Goal: Information Seeking & Learning: Learn about a topic

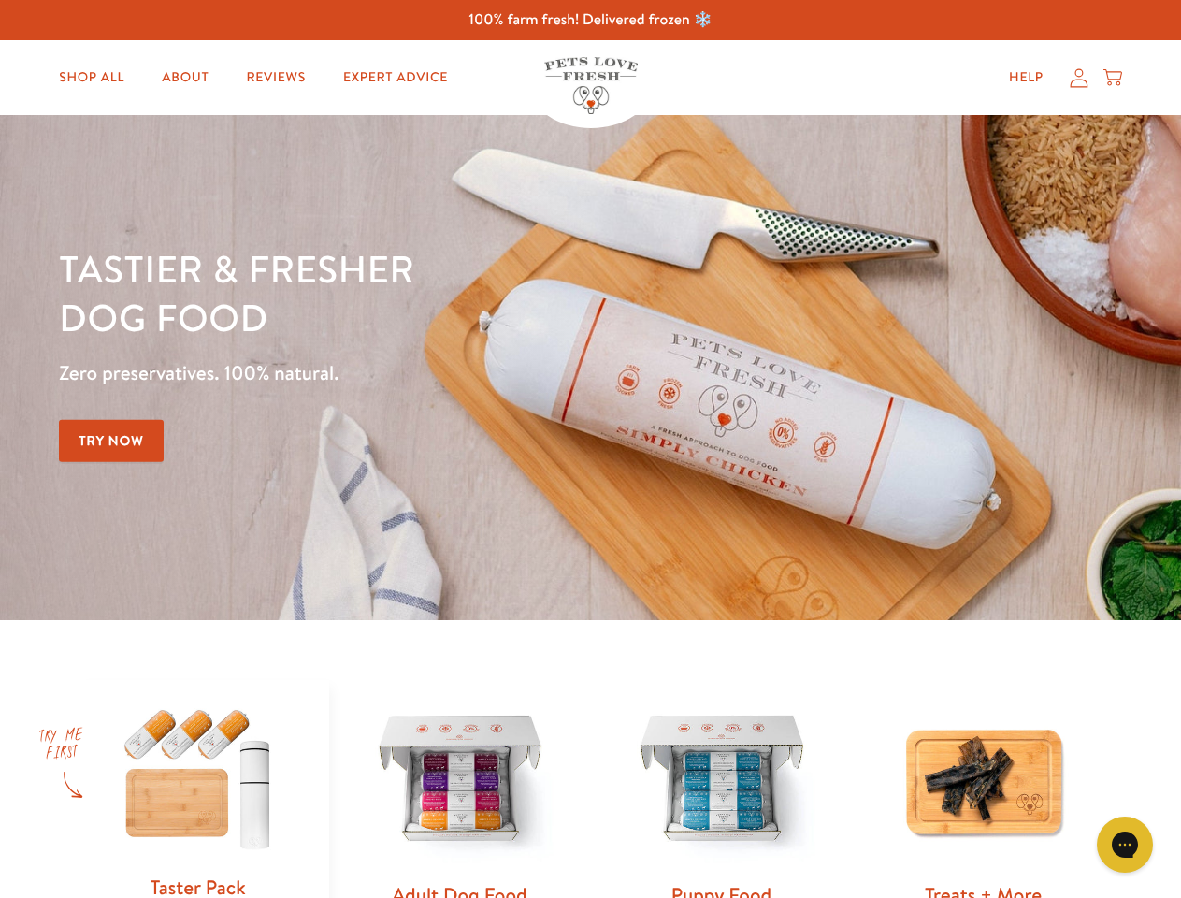
click at [590, 449] on div "Tastier & fresher dog food Zero preservatives. 100% natural. Try Now" at bounding box center [413, 367] width 709 height 247
click at [1125, 845] on icon "Open gorgias live chat" at bounding box center [1125, 844] width 18 height 18
